Goal: Task Accomplishment & Management: Manage account settings

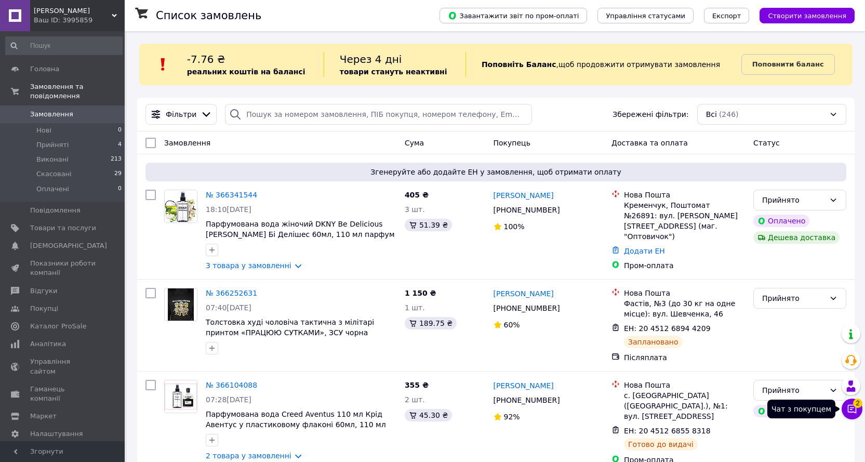
click at [848, 408] on icon at bounding box center [852, 409] width 9 height 9
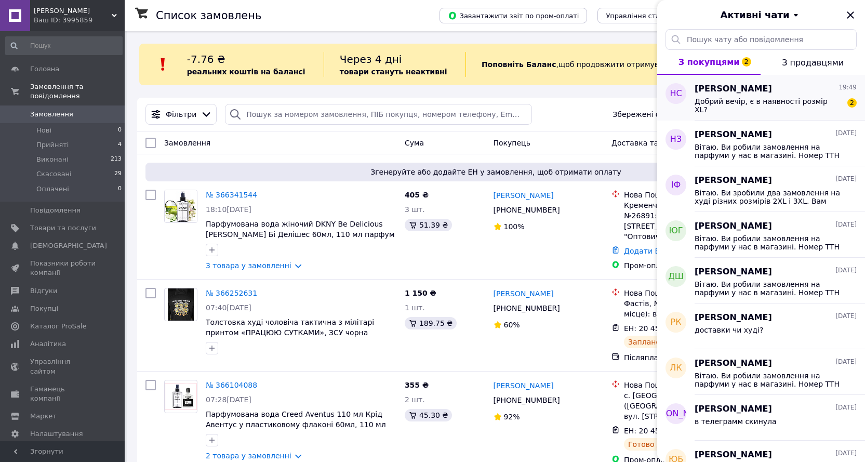
click at [763, 104] on span "Добрий вечір, є в наявності розмір XL?" at bounding box center [768, 105] width 148 height 17
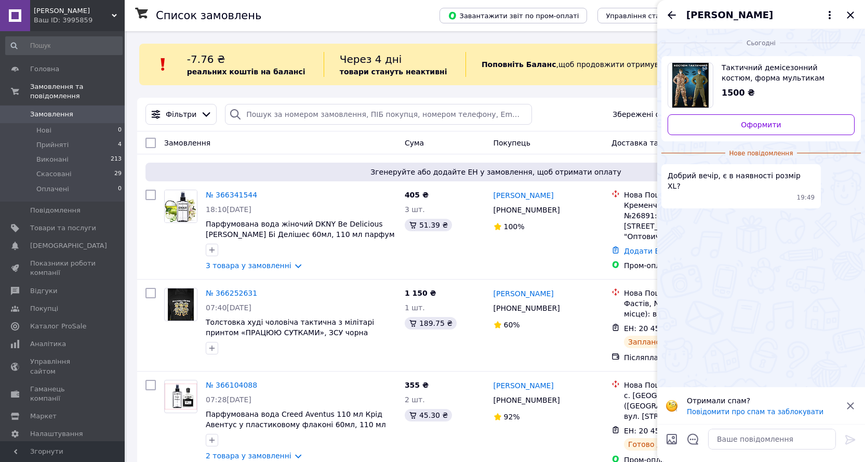
click at [783, 68] on span "Тактичний демісезонний костюм, форма мультикам Transformer (двошаровий) ВТ7054" at bounding box center [783, 72] width 125 height 21
click at [739, 438] on textarea at bounding box center [772, 439] width 128 height 21
type textarea "Добрий вечір, Нажаль вже немає."
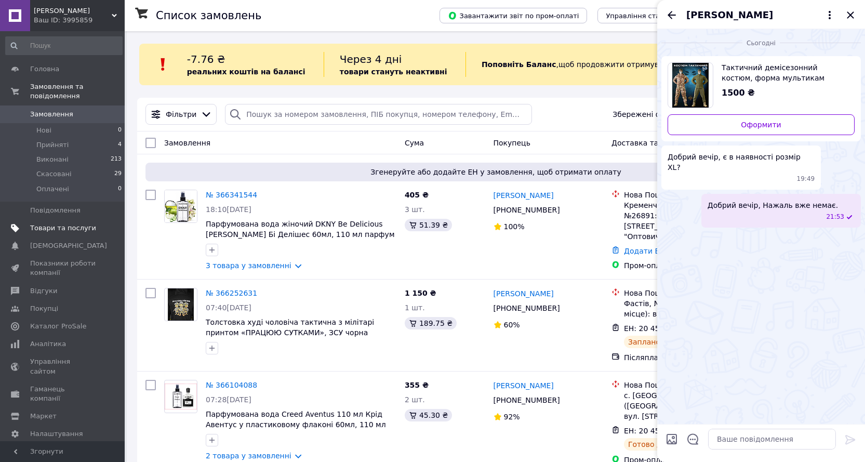
click at [75, 223] on span "Товари та послуги" at bounding box center [63, 227] width 66 height 9
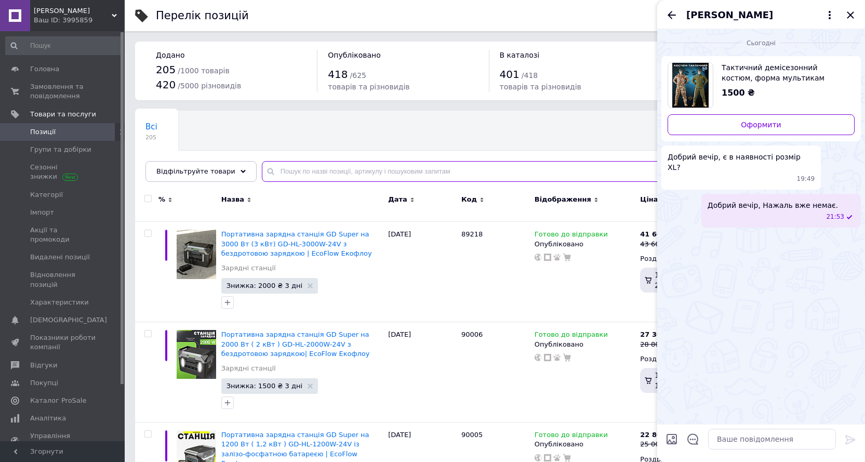
click at [309, 162] on input "text" at bounding box center [553, 171] width 582 height 21
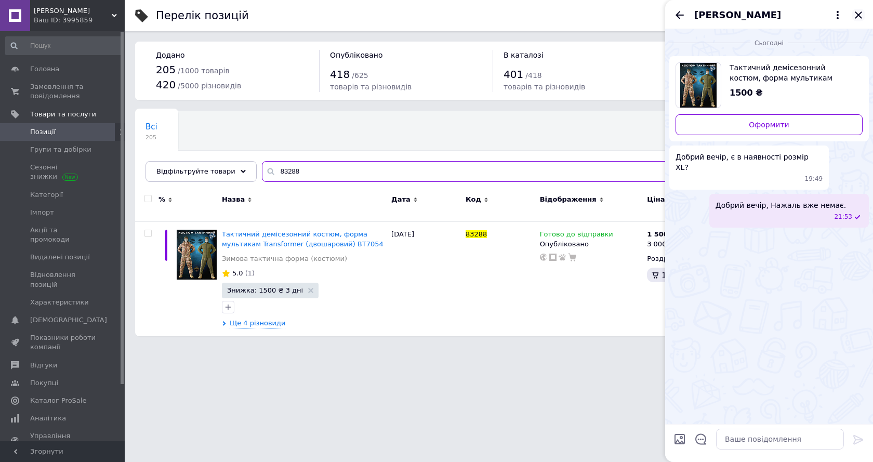
type input "83288"
click at [855, 15] on icon "Закрити" at bounding box center [858, 15] width 12 height 12
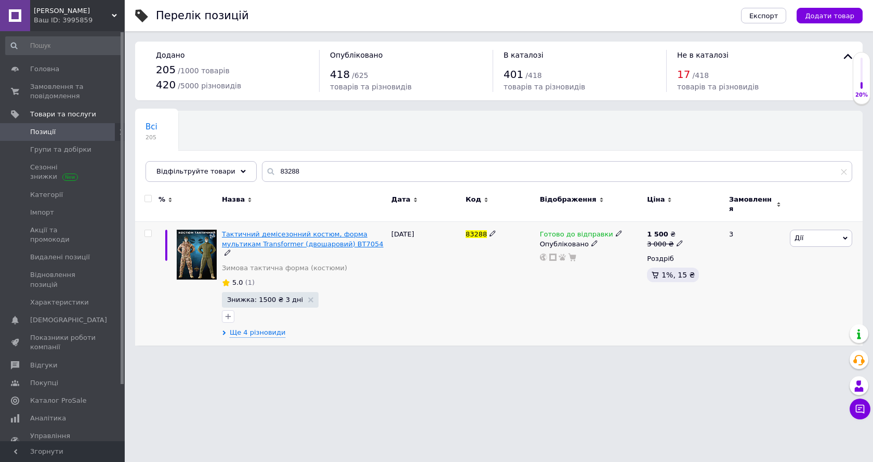
click at [347, 230] on span "Тактичний демісезонний костюм, форма мультикам Transformer (двошаровий) ВТ7054" at bounding box center [303, 238] width 162 height 17
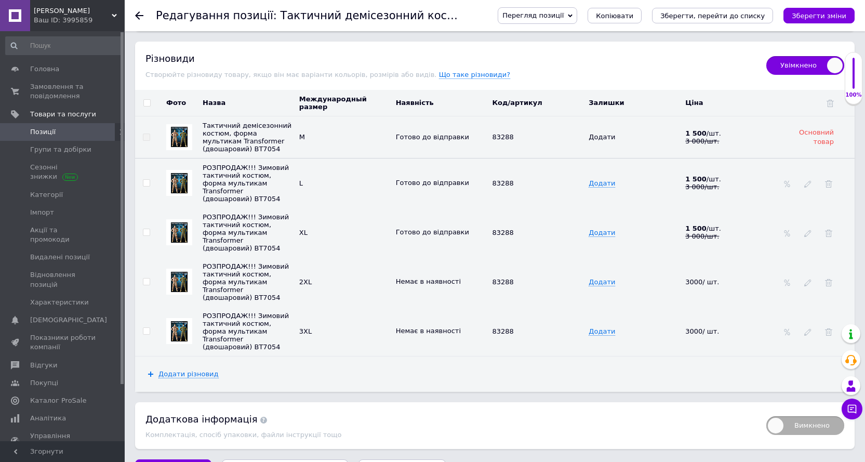
scroll to position [1303, 0]
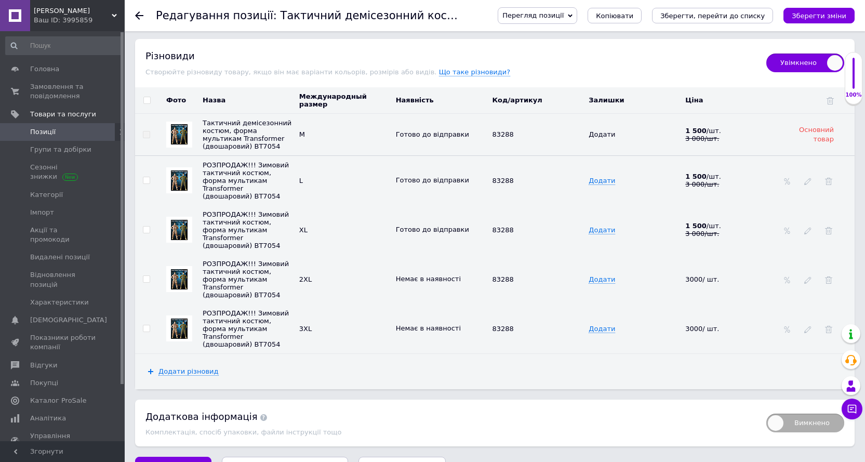
click at [148, 226] on input "checkbox" at bounding box center [146, 229] width 7 height 7
checkbox input "true"
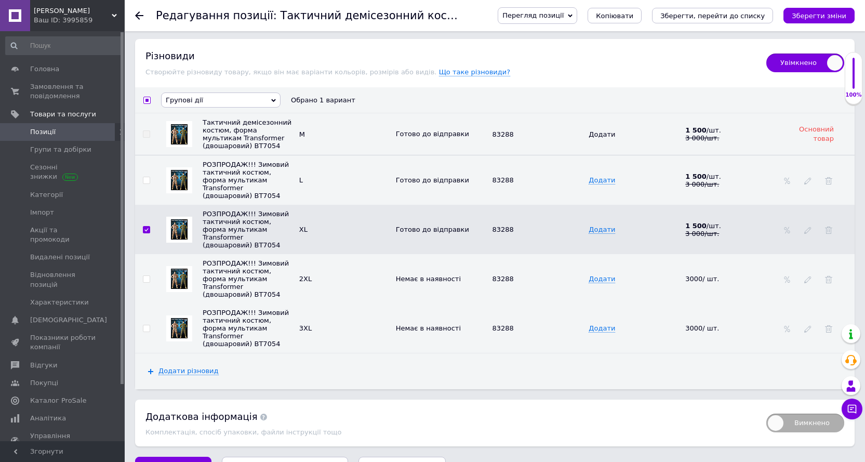
click at [147, 276] on input "checkbox" at bounding box center [146, 279] width 7 height 7
checkbox input "true"
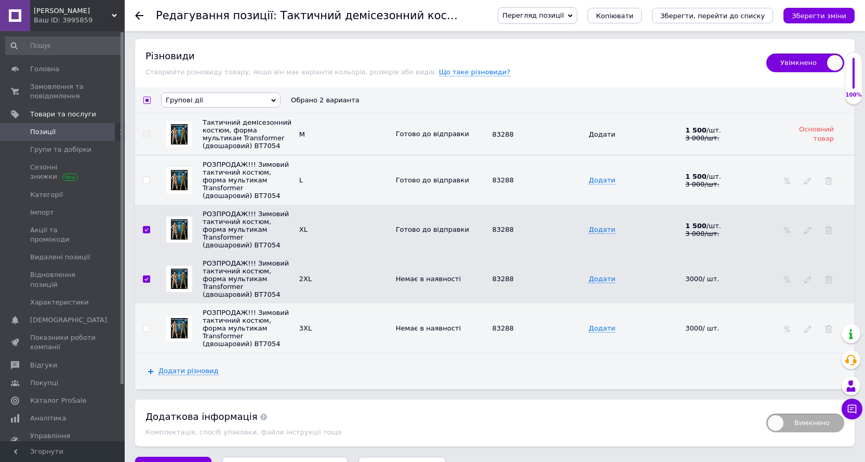
click at [147, 325] on input "checkbox" at bounding box center [146, 328] width 7 height 7
checkbox input "true"
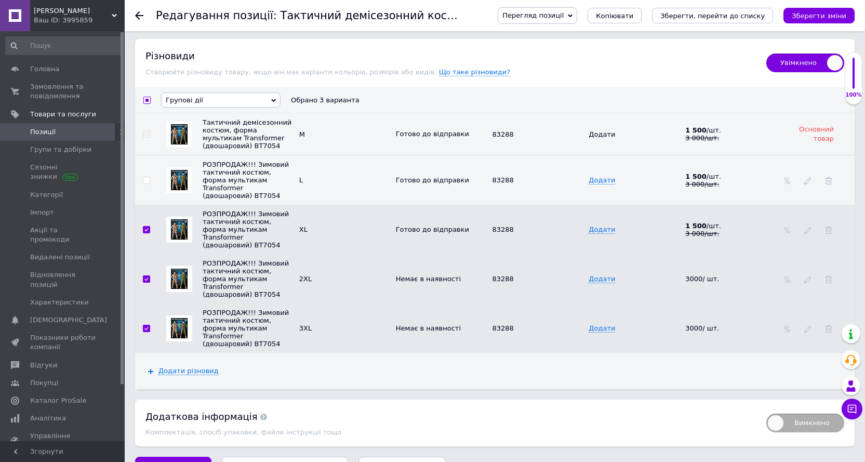
click at [146, 177] on input "checkbox" at bounding box center [146, 180] width 7 height 7
checkbox input "true"
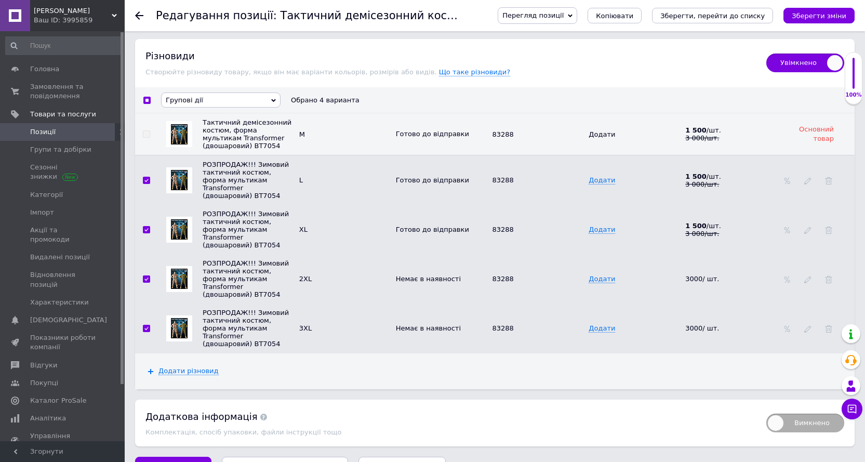
click at [271, 92] on span "Групові дії" at bounding box center [220, 99] width 119 height 15
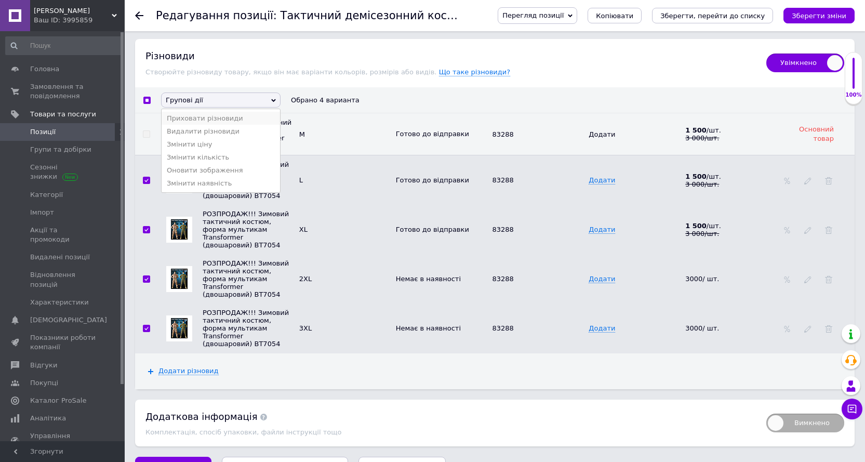
click at [260, 112] on li "Приховати різновиди" at bounding box center [221, 118] width 118 height 13
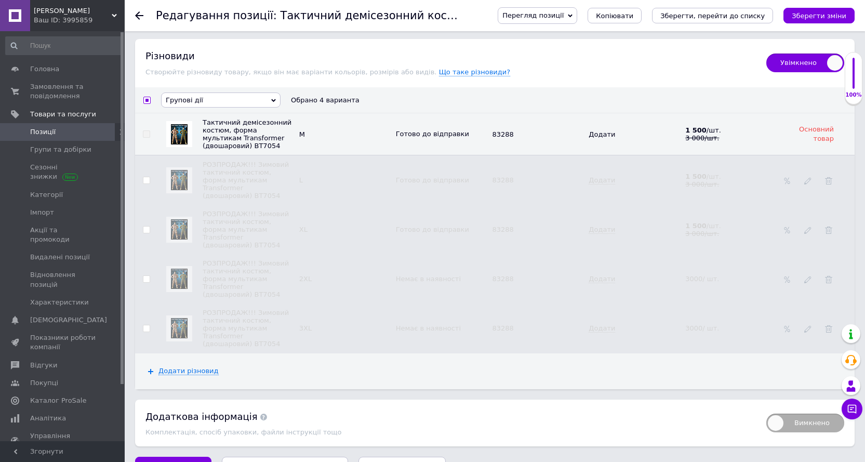
checkbox input "false"
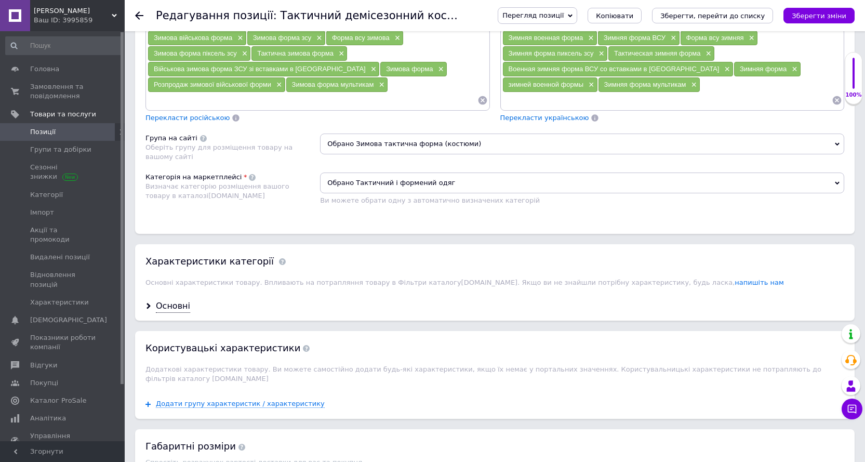
scroll to position [731, 0]
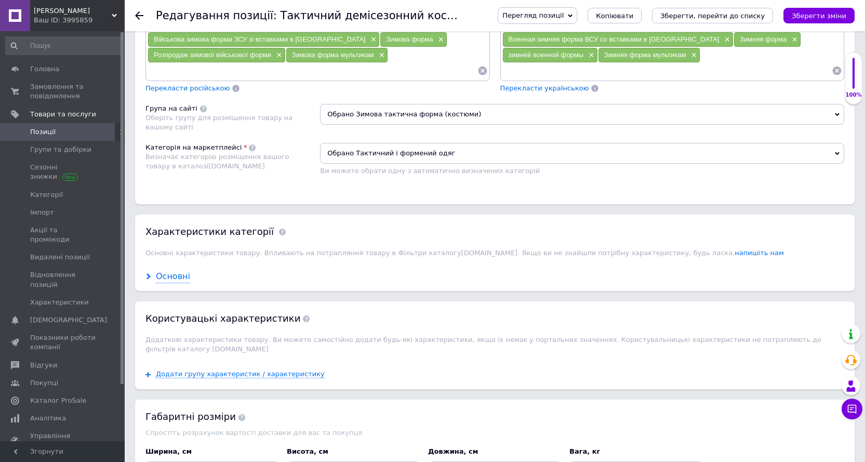
click at [185, 279] on div "Основні" at bounding box center [173, 277] width 34 height 12
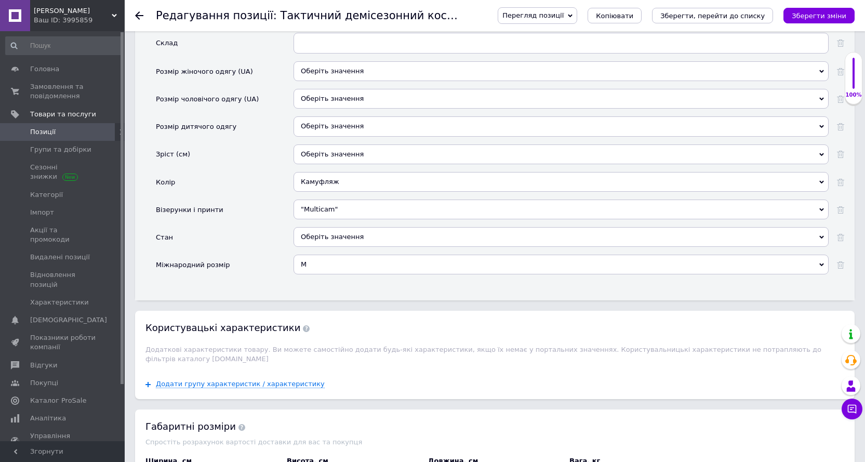
scroll to position [1199, 0]
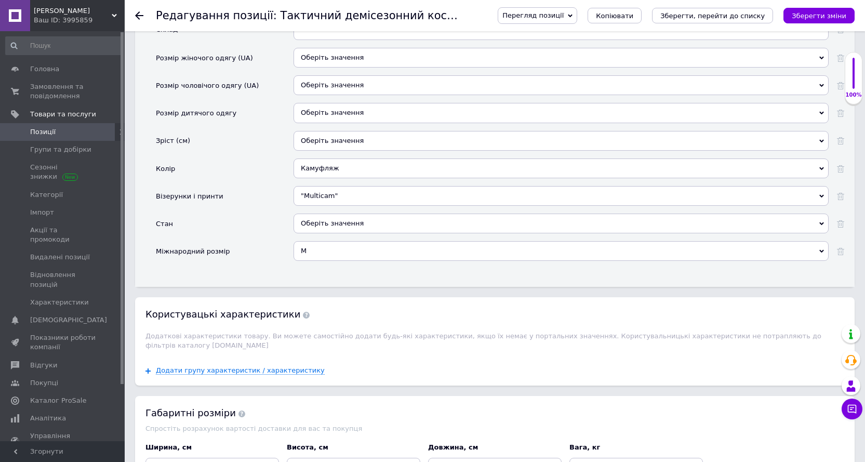
click at [328, 240] on div "Оберіть значення" at bounding box center [560, 227] width 535 height 28
click at [327, 245] on div "M" at bounding box center [560, 251] width 535 height 20
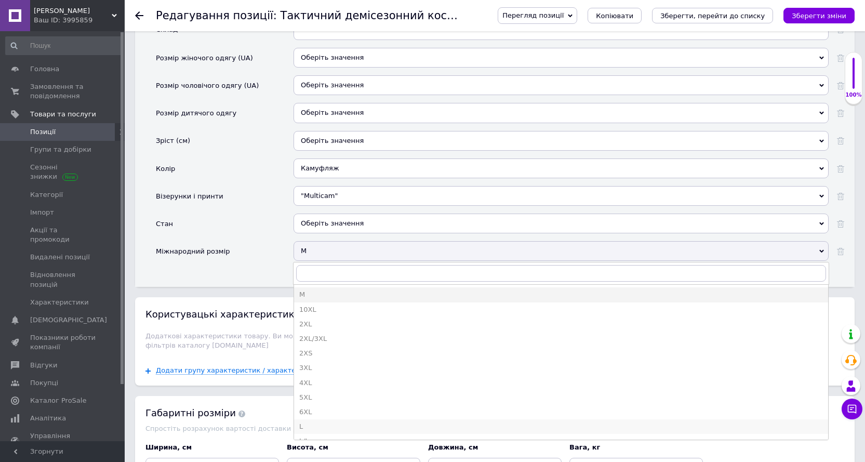
click at [318, 425] on div "L" at bounding box center [561, 426] width 524 height 9
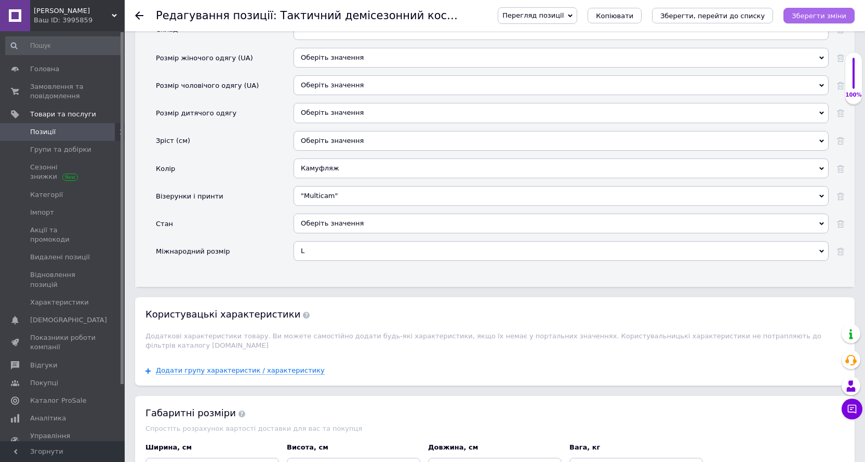
click at [817, 21] on button "Зберегти зміни" at bounding box center [818, 16] width 71 height 16
checkbox input "false"
click at [847, 407] on icon at bounding box center [852, 409] width 10 height 10
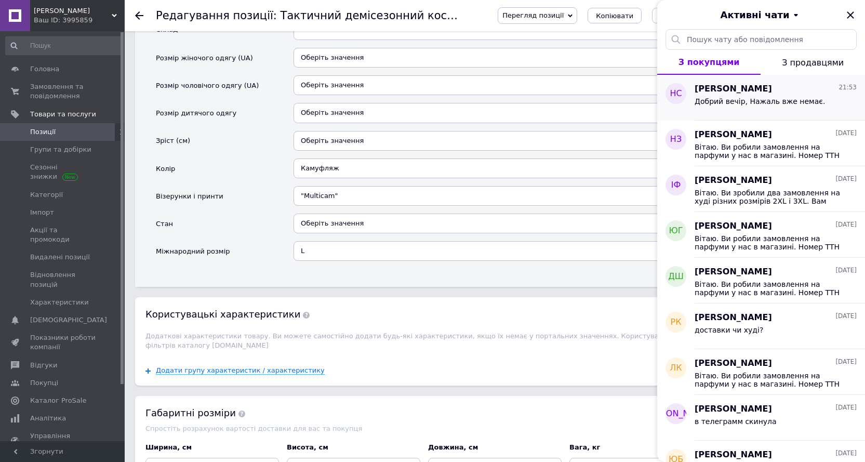
click at [772, 103] on span "Добрий вечір, Нажаль вже немає." at bounding box center [759, 101] width 130 height 8
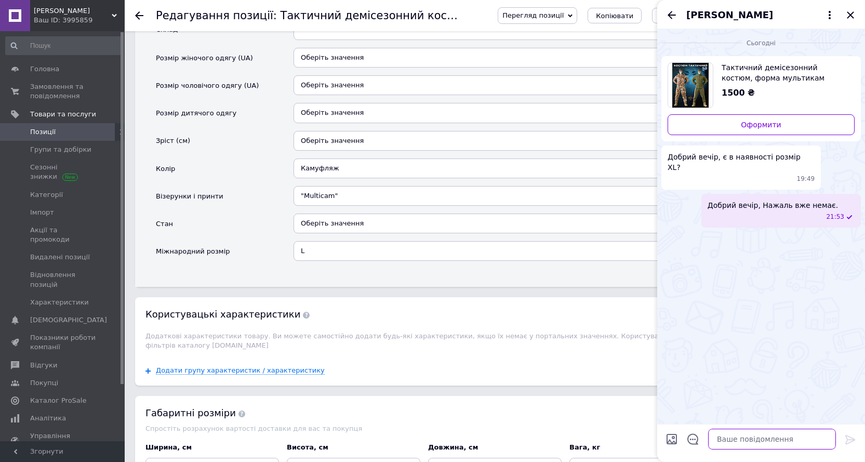
click at [732, 435] on textarea at bounding box center [772, 439] width 128 height 21
click at [698, 439] on textarea "1 шт" at bounding box center [761, 439] width 149 height 21
click at [779, 437] on textarea "залишився 1 шт" at bounding box center [761, 439] width 149 height 21
type textarea "залишився 1 шт L"
click at [850, 14] on icon "Закрити" at bounding box center [850, 14] width 7 height 7
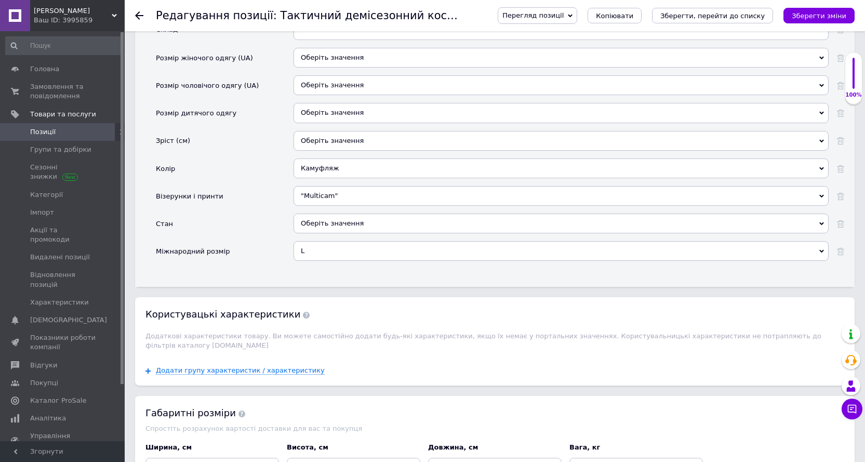
click at [43, 133] on span "Позиції" at bounding box center [42, 131] width 25 height 9
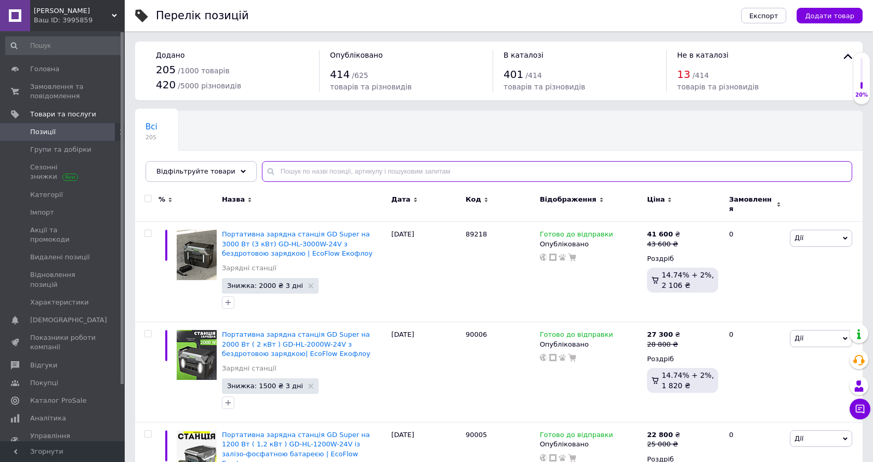
click at [326, 177] on input "text" at bounding box center [557, 171] width 590 height 21
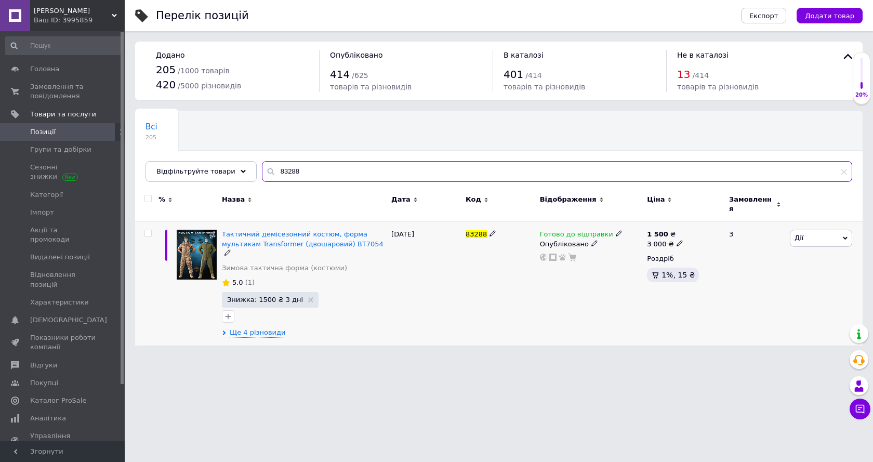
type input "83288"
click at [305, 242] on div "Тактичний демісезонний костюм, форма мультикам Transformer (двошаровий) ВТ7054 …" at bounding box center [304, 254] width 164 height 48
click at [306, 238] on span "Тактичний демісезонний костюм, форма мультикам Transformer (двошаровий) ВТ7054" at bounding box center [303, 238] width 162 height 17
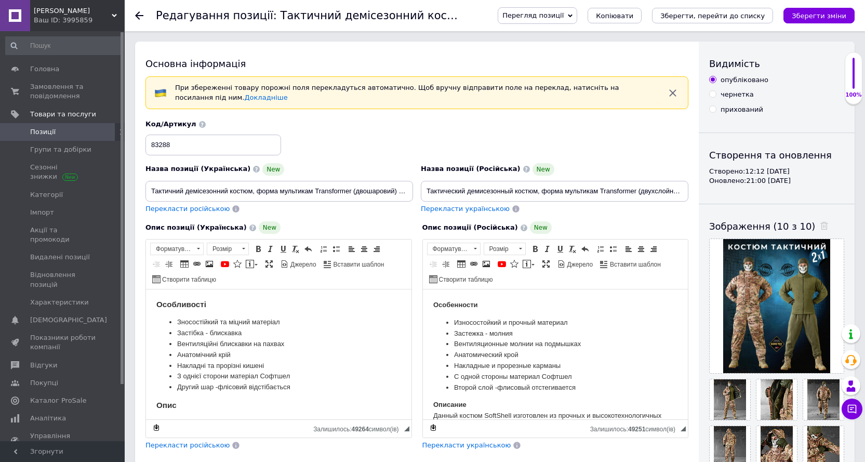
click at [568, 7] on span "Перегляд позиції" at bounding box center [537, 15] width 79 height 17
click at [593, 55] on li "Зберегти та переглянути на маркетплейсі" at bounding box center [579, 50] width 163 height 15
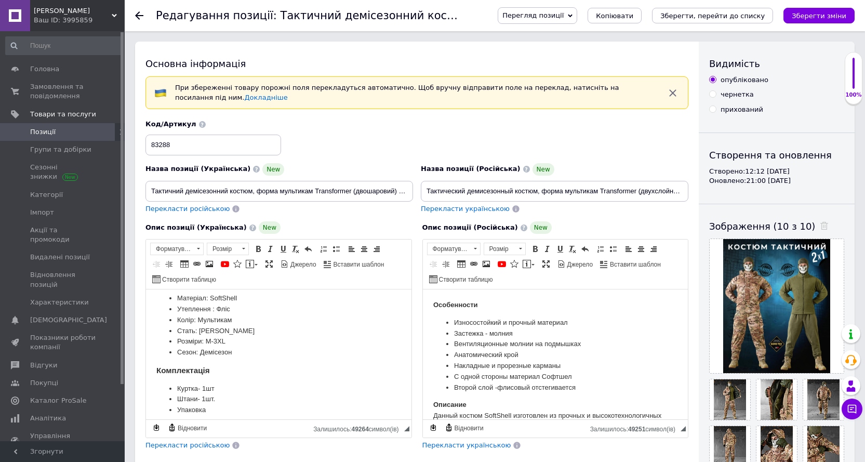
scroll to position [229, 0]
click at [857, 404] on icon at bounding box center [852, 409] width 10 height 10
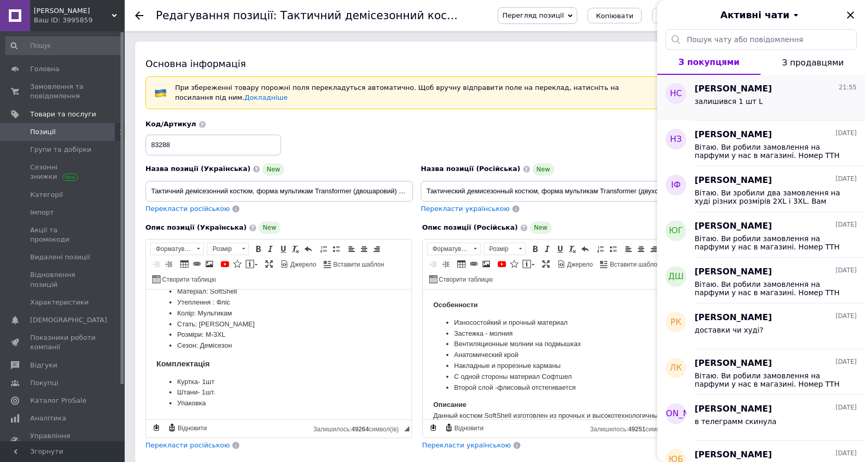
click at [750, 108] on div "залишився 1 шт L" at bounding box center [728, 104] width 68 height 15
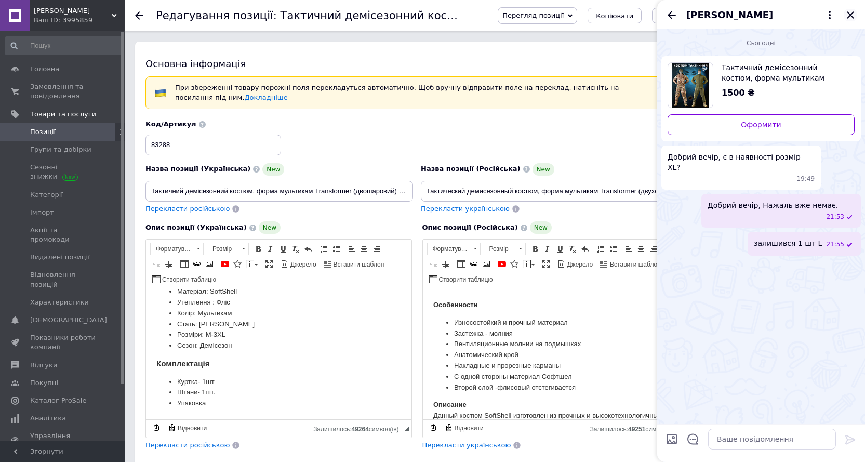
click at [853, 14] on icon "Закрити" at bounding box center [850, 15] width 12 height 12
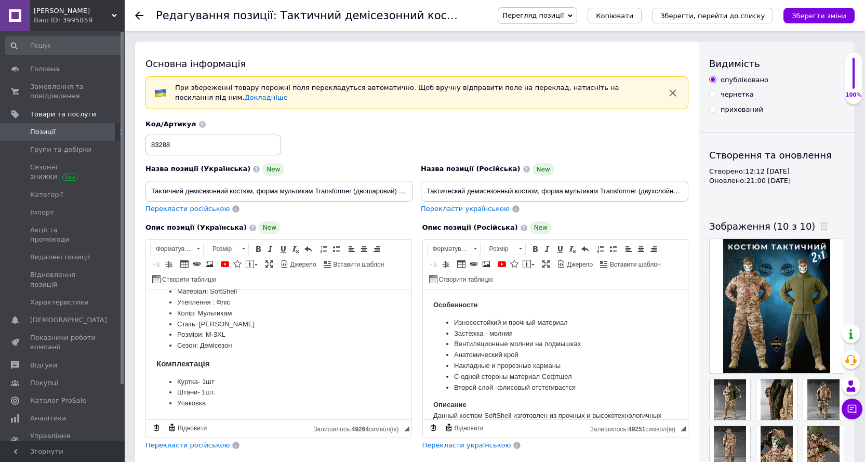
click at [144, 13] on div at bounding box center [145, 15] width 21 height 31
click at [44, 128] on span "Позиції" at bounding box center [42, 131] width 25 height 9
